Goal: Communication & Community: Participate in discussion

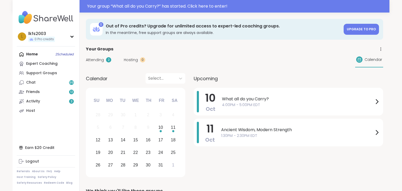
click at [227, 105] on span "4:00PM - 5:00PM EDT" at bounding box center [298, 104] width 152 height 5
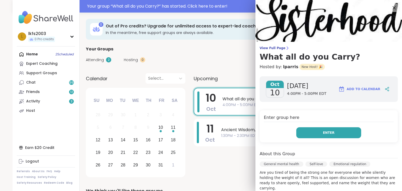
click at [332, 135] on button "Enter" at bounding box center [328, 132] width 65 height 11
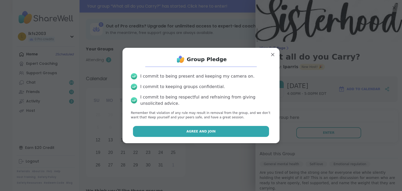
click at [246, 127] on button "Agree and Join" at bounding box center [201, 131] width 136 height 11
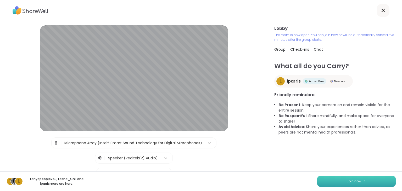
click at [383, 184] on button "Join now" at bounding box center [356, 181] width 78 height 11
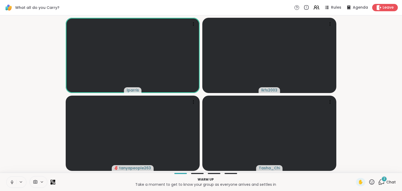
click at [13, 181] on icon at bounding box center [11, 181] width 1 height 2
click at [11, 169] on div "What all do you Carry? Rules Agenda Leave lparris lkfs2003 tanyapeople263 Tasha…" at bounding box center [201, 95] width 402 height 191
click at [14, 179] on button at bounding box center [12, 182] width 10 height 11
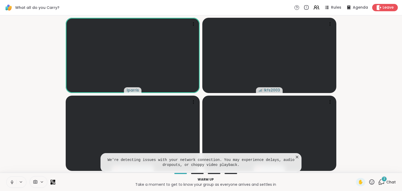
click at [12, 183] on icon at bounding box center [12, 182] width 3 height 2
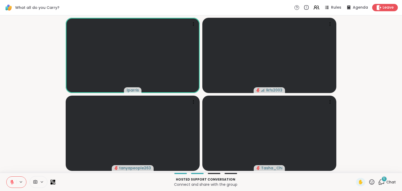
click at [11, 184] on icon at bounding box center [12, 182] width 5 height 5
click at [359, 181] on span "✋" at bounding box center [360, 182] width 5 height 6
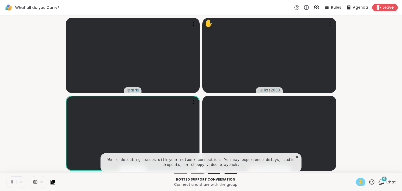
click at [297, 156] on icon at bounding box center [296, 157] width 5 height 5
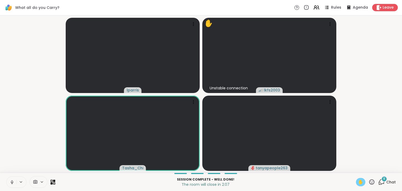
click at [371, 181] on icon at bounding box center [371, 182] width 7 height 7
click at [358, 169] on div "❤️" at bounding box center [355, 168] width 9 height 8
click at [373, 180] on icon at bounding box center [371, 181] width 5 height 5
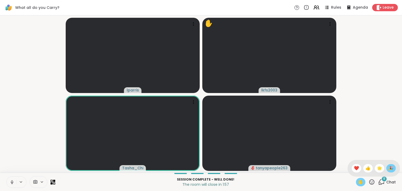
click at [387, 168] on div "🎉" at bounding box center [390, 168] width 9 height 8
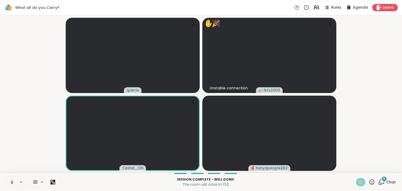
click at [373, 182] on icon at bounding box center [371, 182] width 7 height 7
click at [390, 170] on span "🎉" at bounding box center [390, 168] width 5 height 6
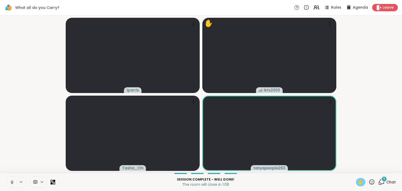
click at [371, 184] on icon at bounding box center [371, 181] width 5 height 5
click at [365, 167] on span "👍" at bounding box center [367, 168] width 5 height 6
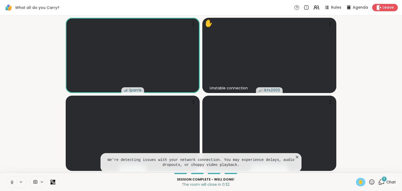
click at [377, 179] on div "✋ 9 Chat" at bounding box center [376, 182] width 40 height 8
click at [373, 182] on icon at bounding box center [371, 182] width 7 height 7
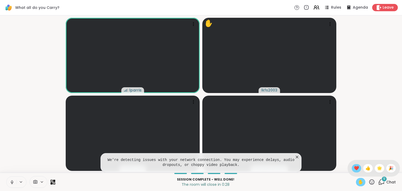
click at [358, 167] on div "❤️" at bounding box center [355, 168] width 9 height 8
